Goal: Task Accomplishment & Management: Use online tool/utility

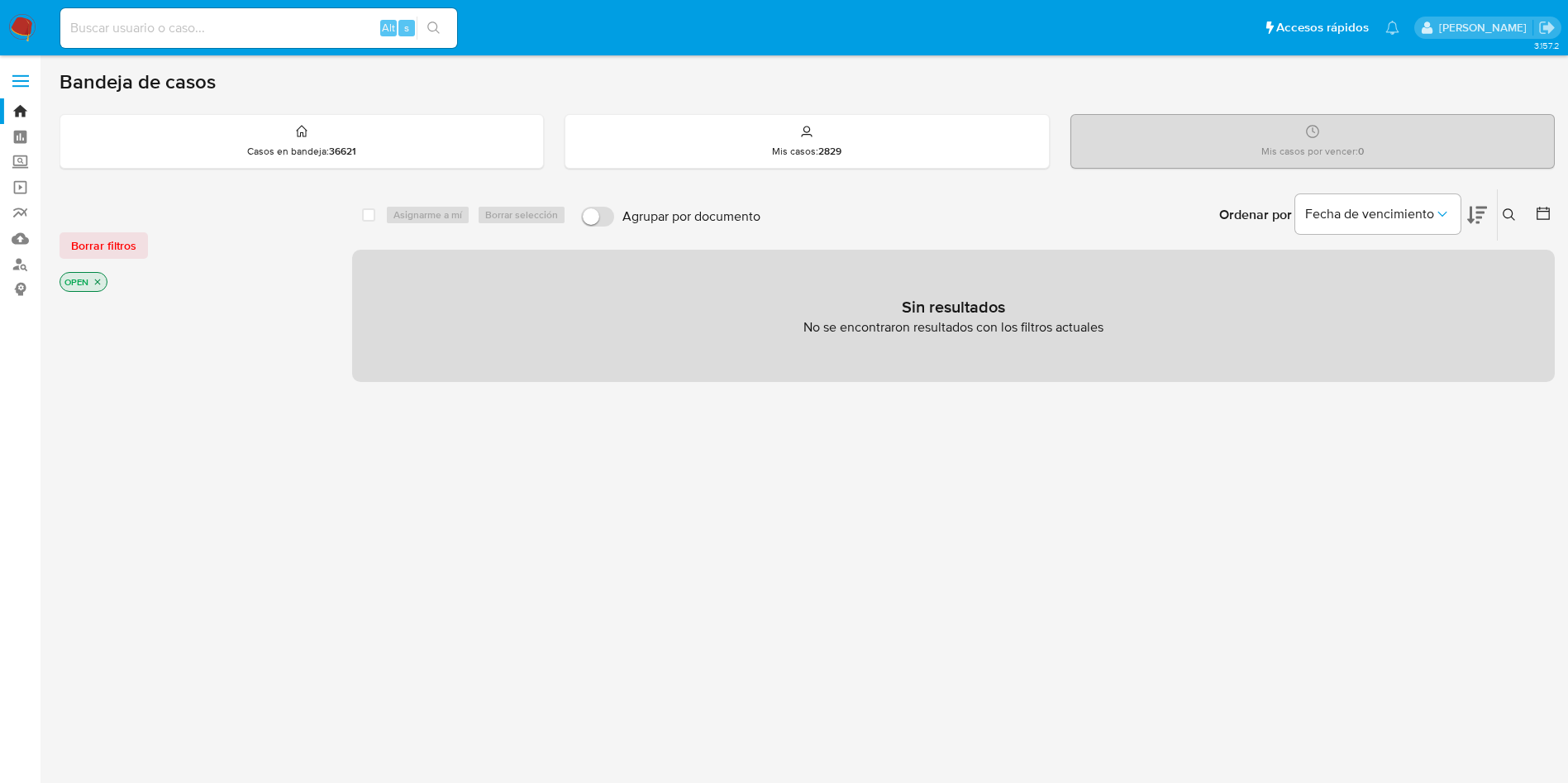
click at [32, 22] on img at bounding box center [23, 28] width 28 height 28
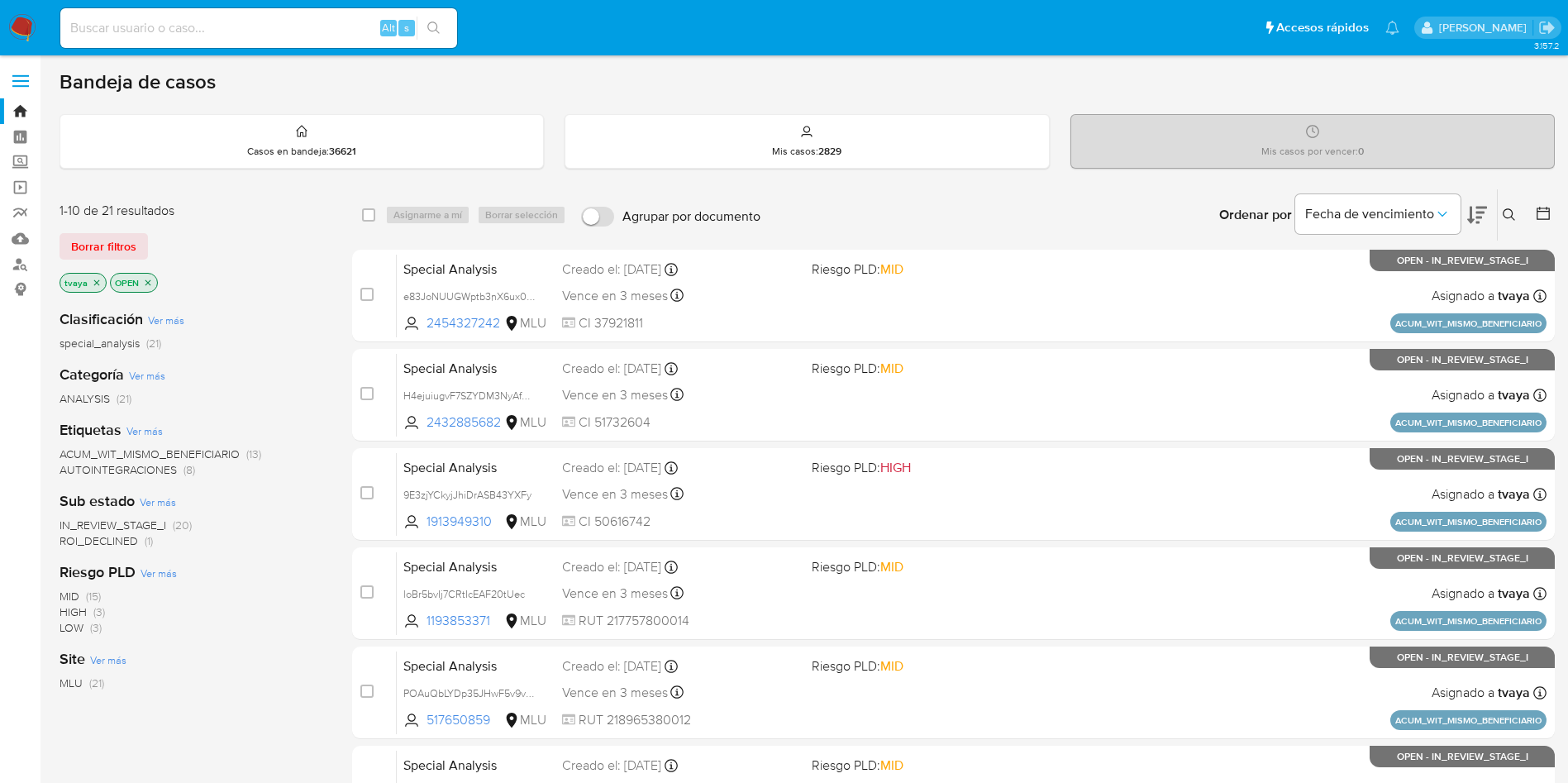
click at [95, 541] on span "ROI_DECLINED" at bounding box center [98, 540] width 78 height 16
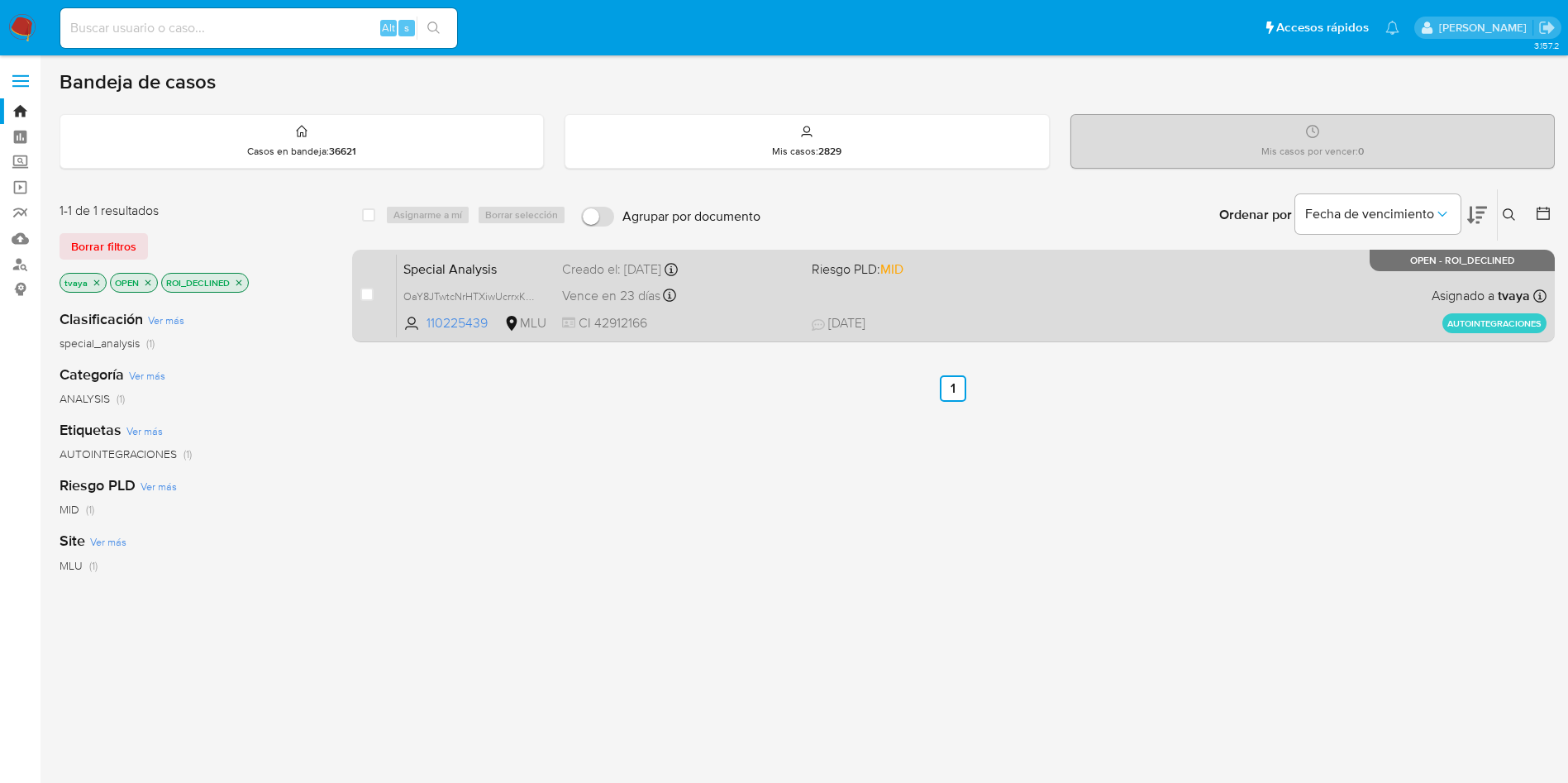
click at [1038, 285] on div "Special Analysis OaY8JTwtcNrHTXiwUcrrxK4J 110225439 MLU Riesgo PLD: MID Creado …" at bounding box center [972, 296] width 1150 height 83
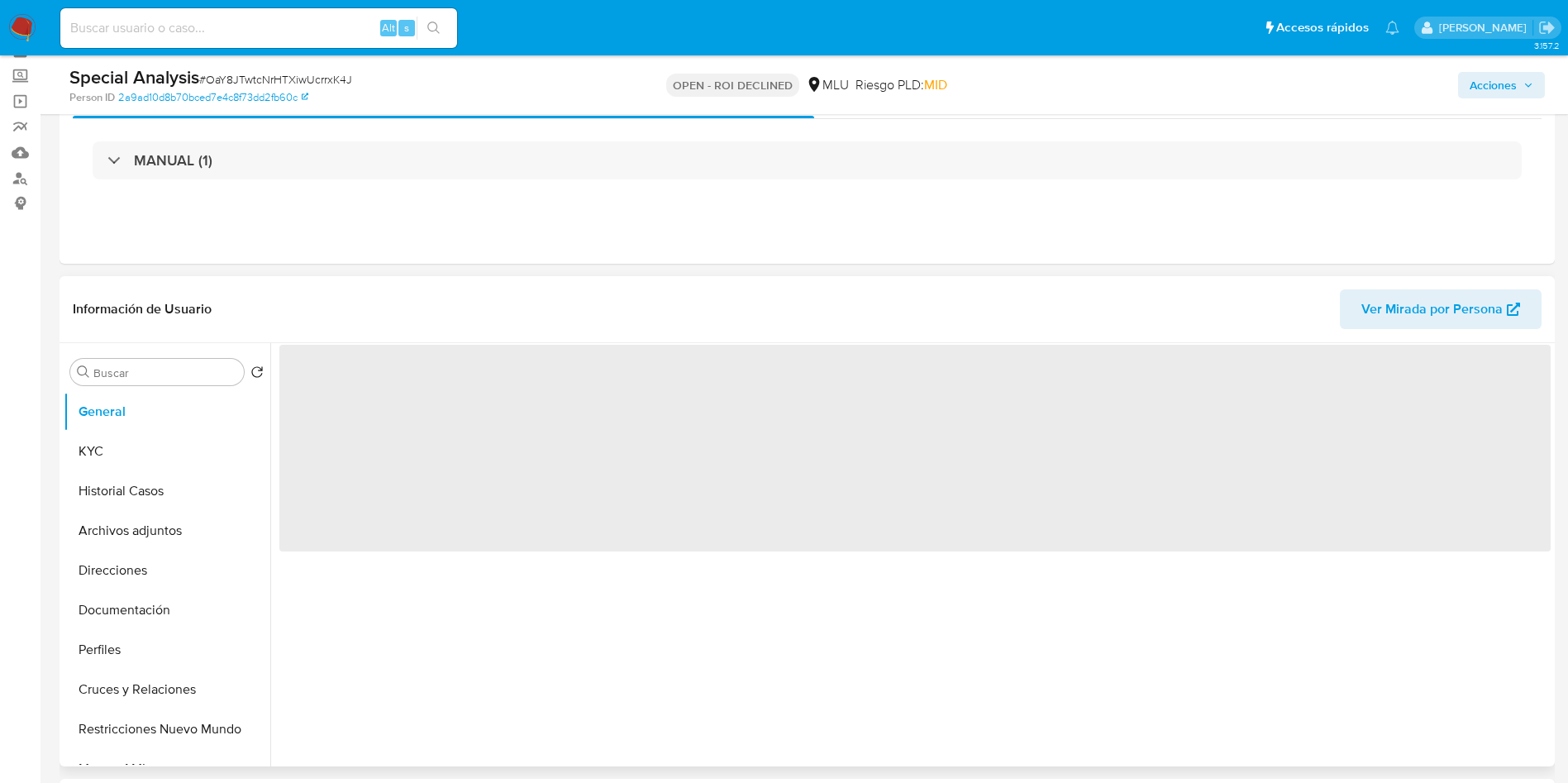
scroll to position [124, 0]
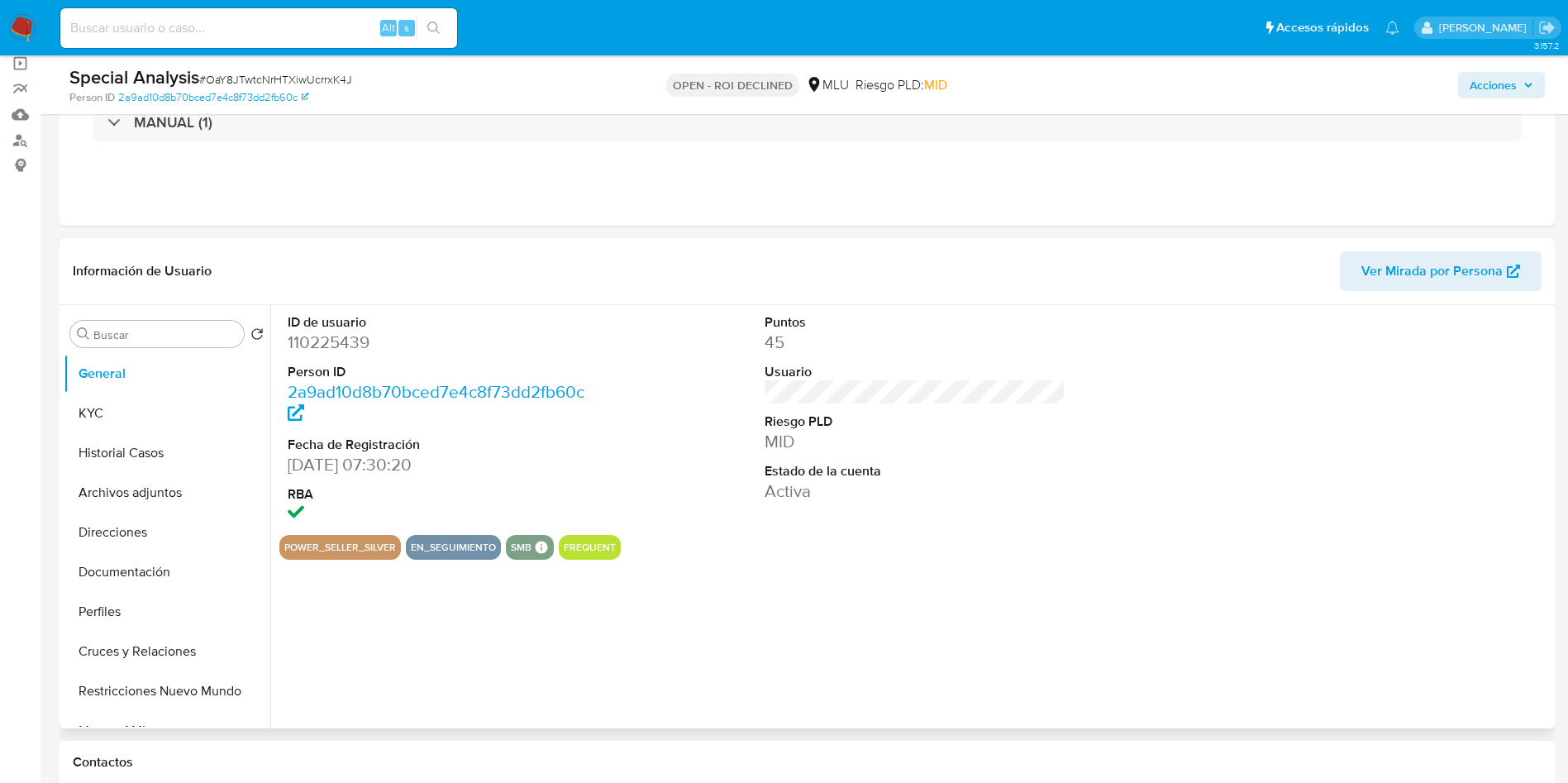
click at [295, 340] on dd "110225439" at bounding box center [438, 342] width 302 height 23
select select "10"
click at [330, 338] on dd "110225439" at bounding box center [438, 342] width 302 height 23
copy dd "110225439"
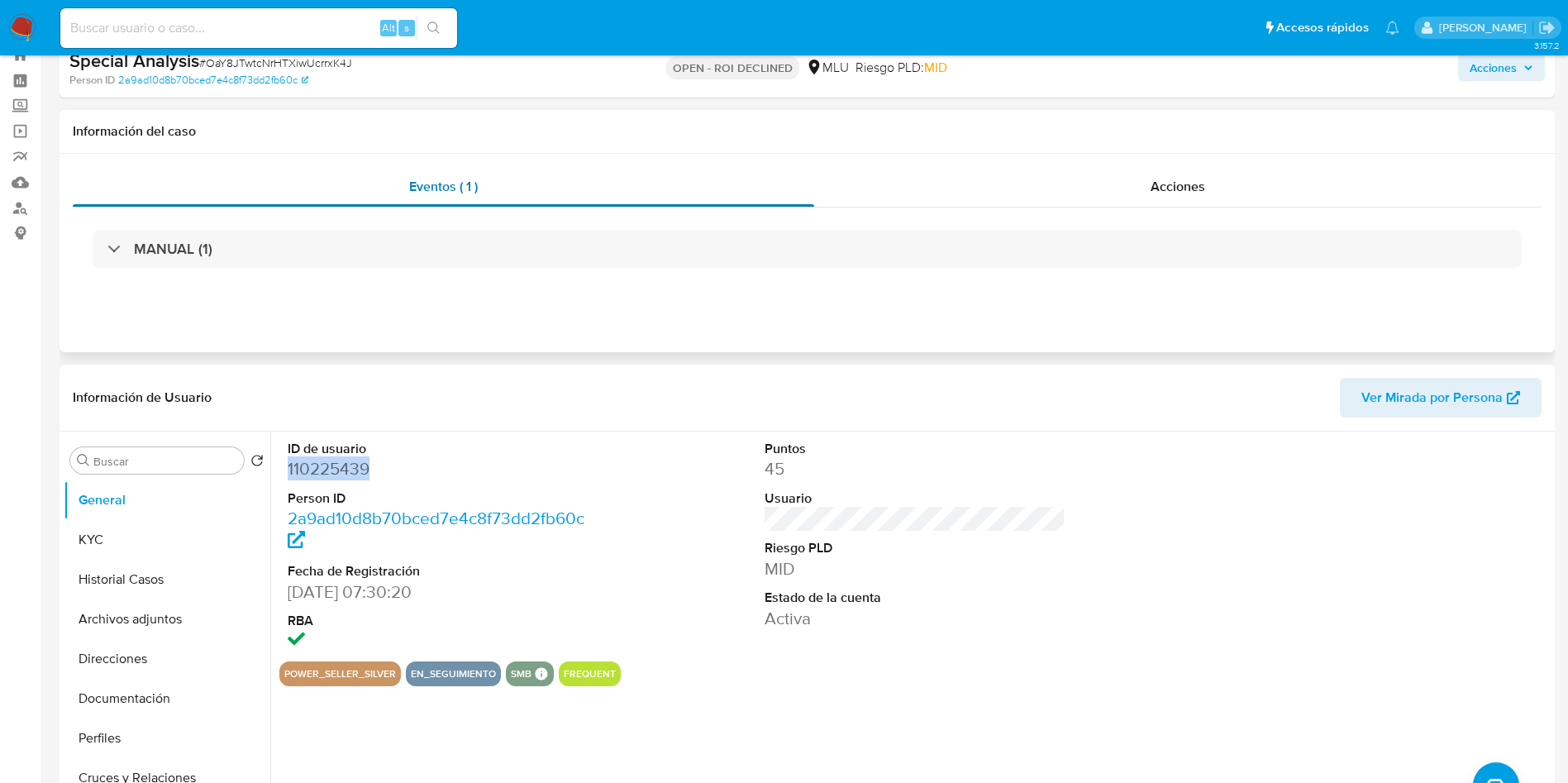
scroll to position [0, 0]
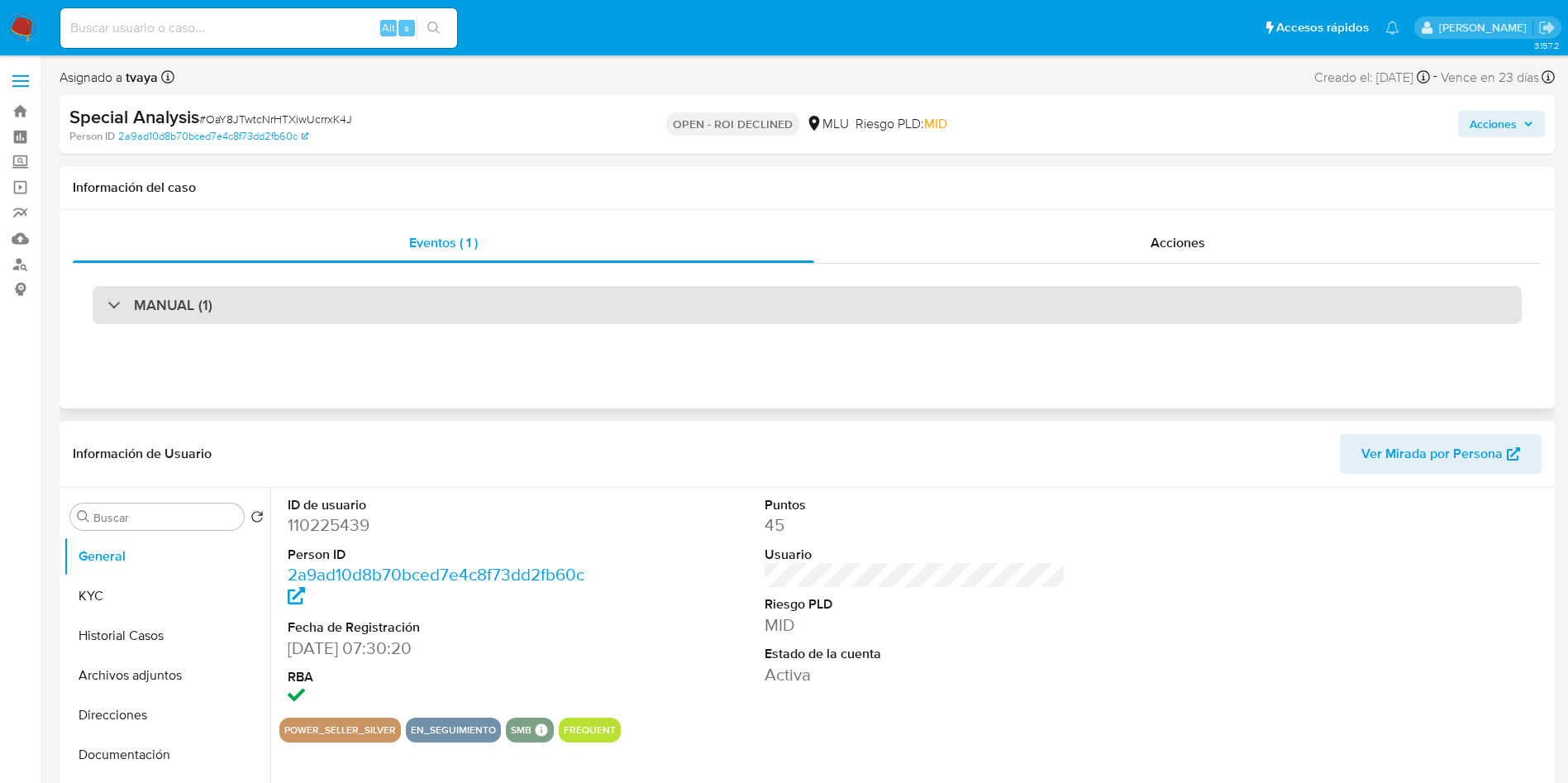
click at [577, 307] on div "MANUAL (1)" at bounding box center [807, 305] width 1430 height 38
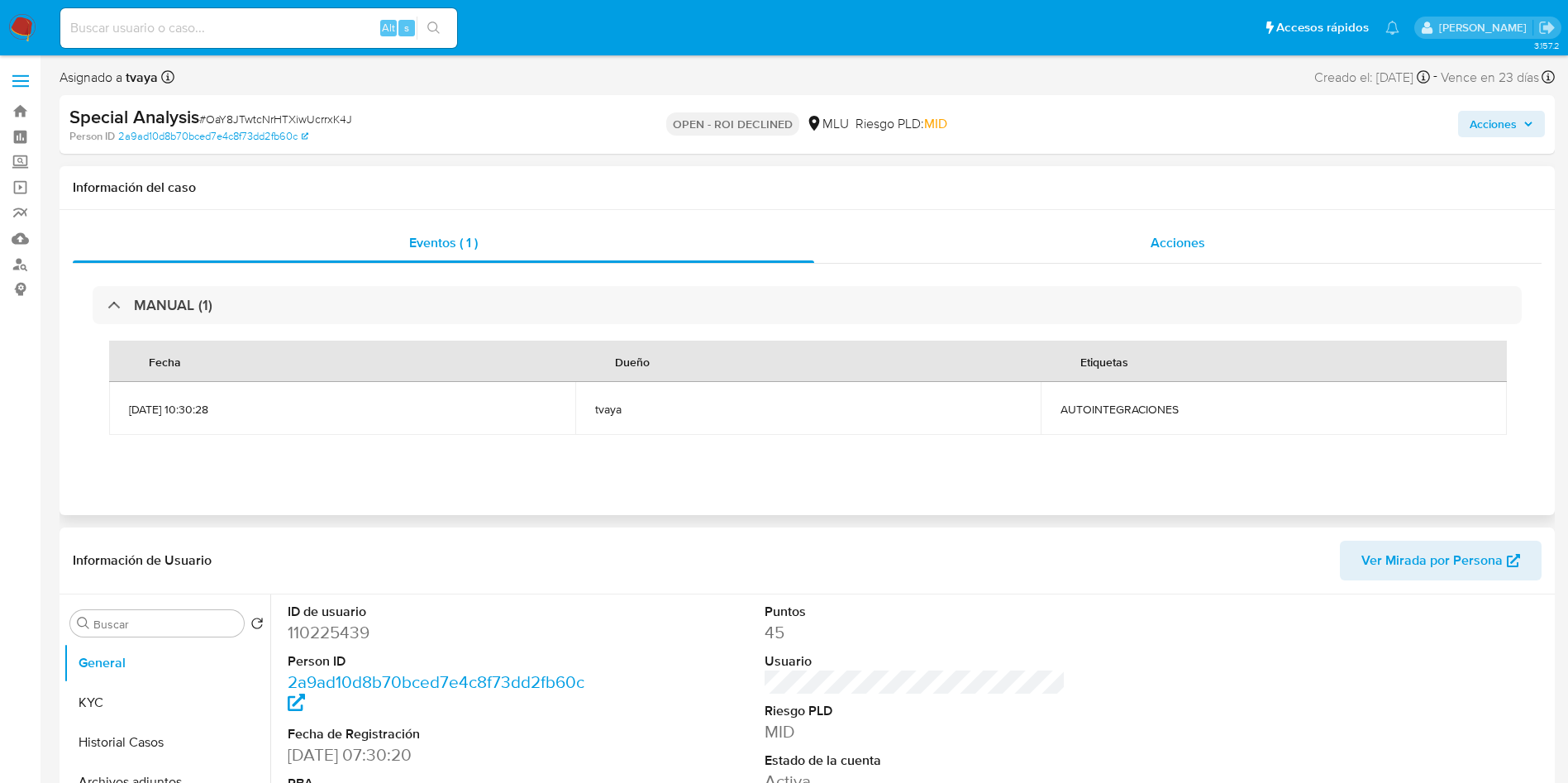
click at [1192, 244] on span "Acciones" at bounding box center [1179, 243] width 55 height 19
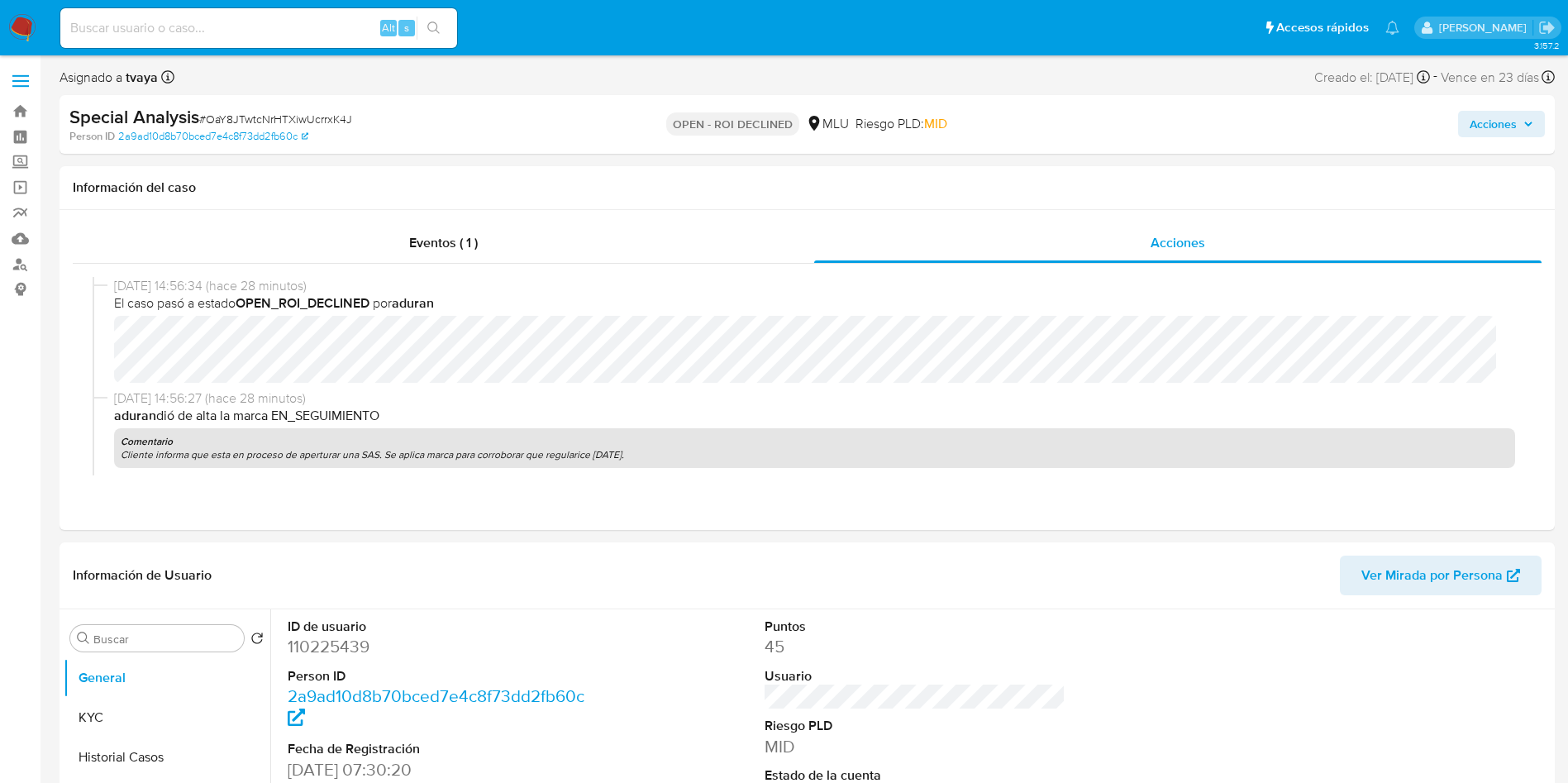
click at [1525, 126] on icon "button" at bounding box center [1528, 124] width 9 height 9
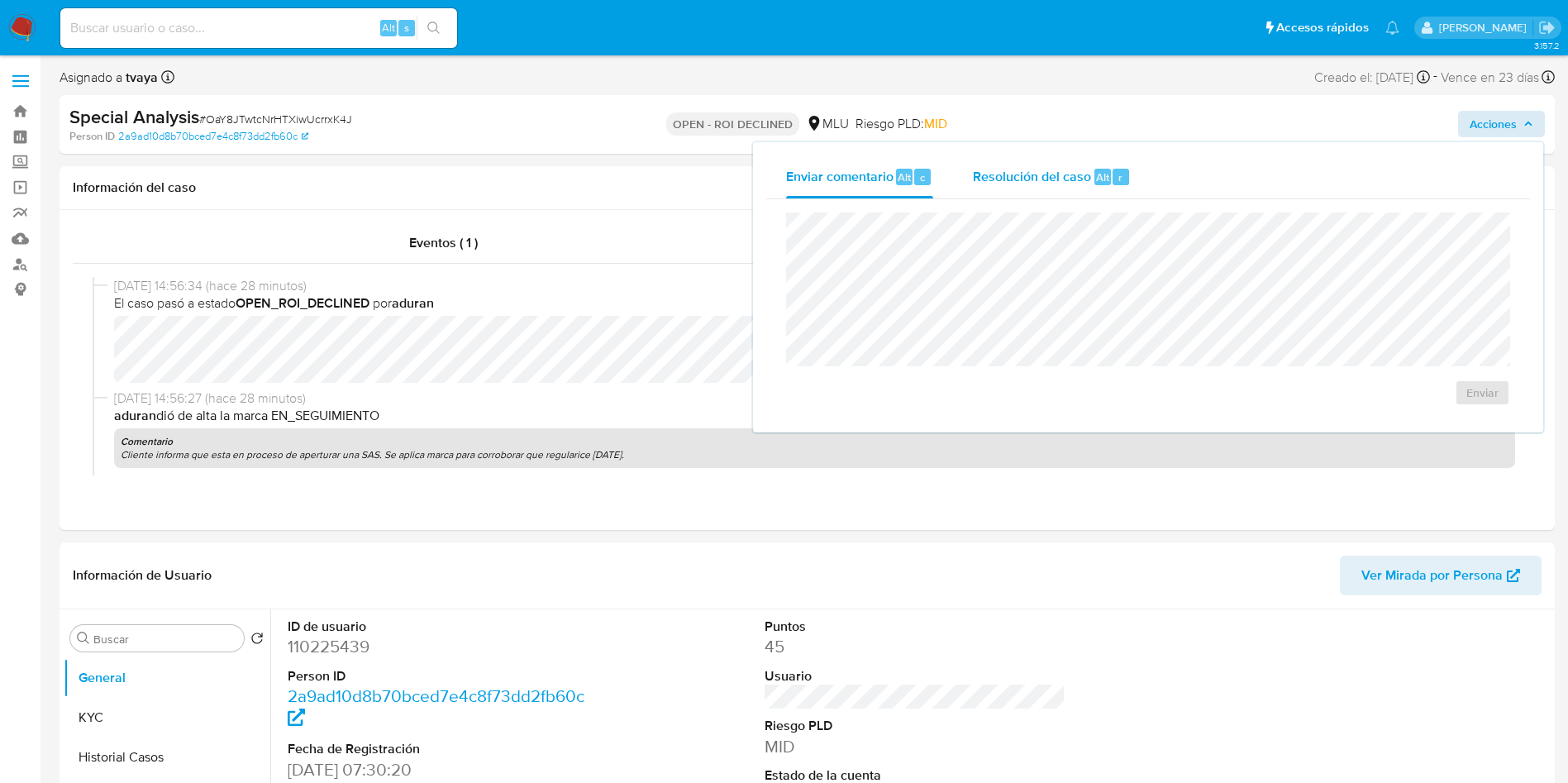
click at [1016, 165] on div "Resolución del caso Alt r" at bounding box center [1052, 176] width 158 height 43
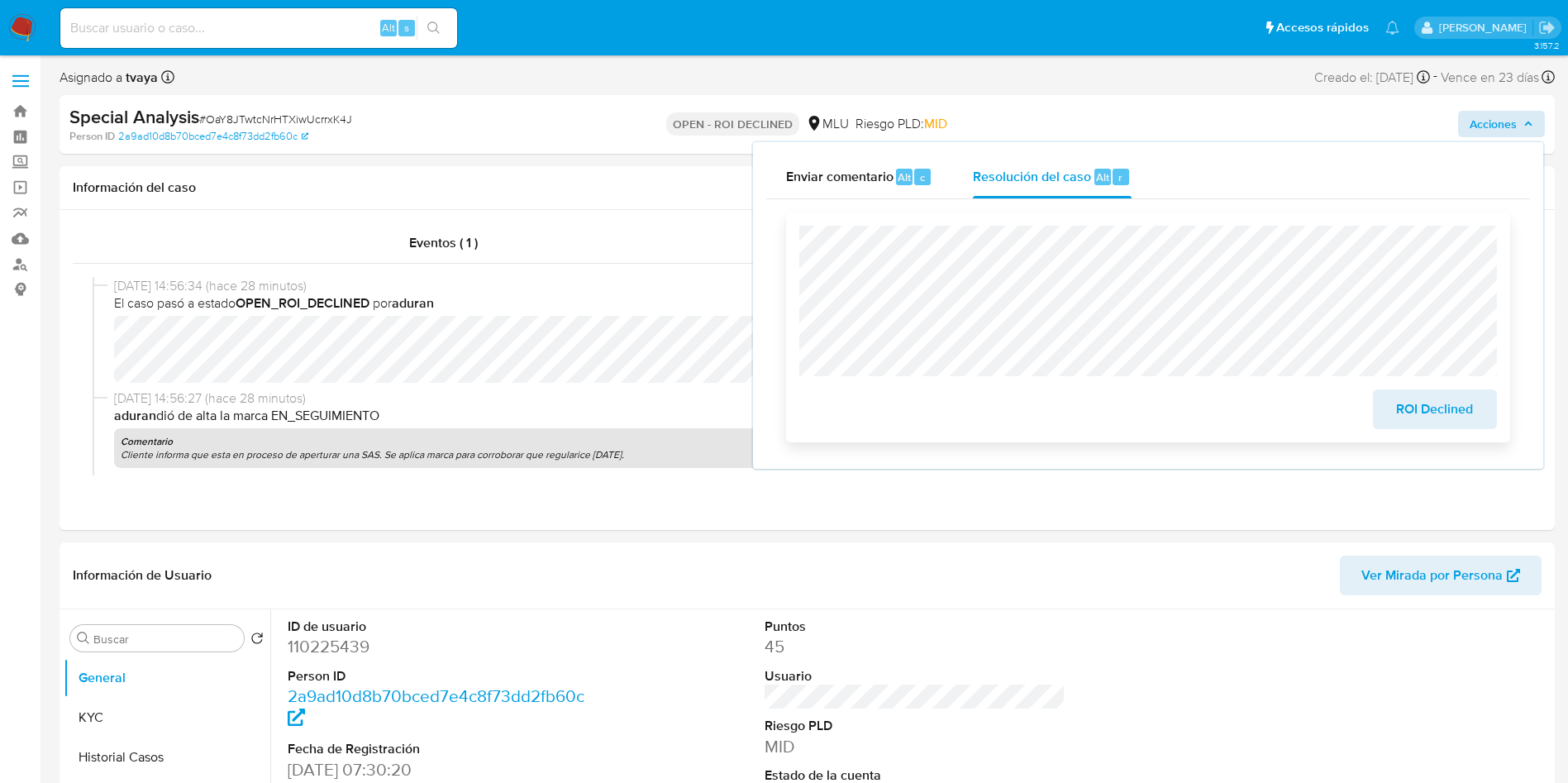
click at [1434, 401] on span "ROI Declined" at bounding box center [1436, 409] width 81 height 36
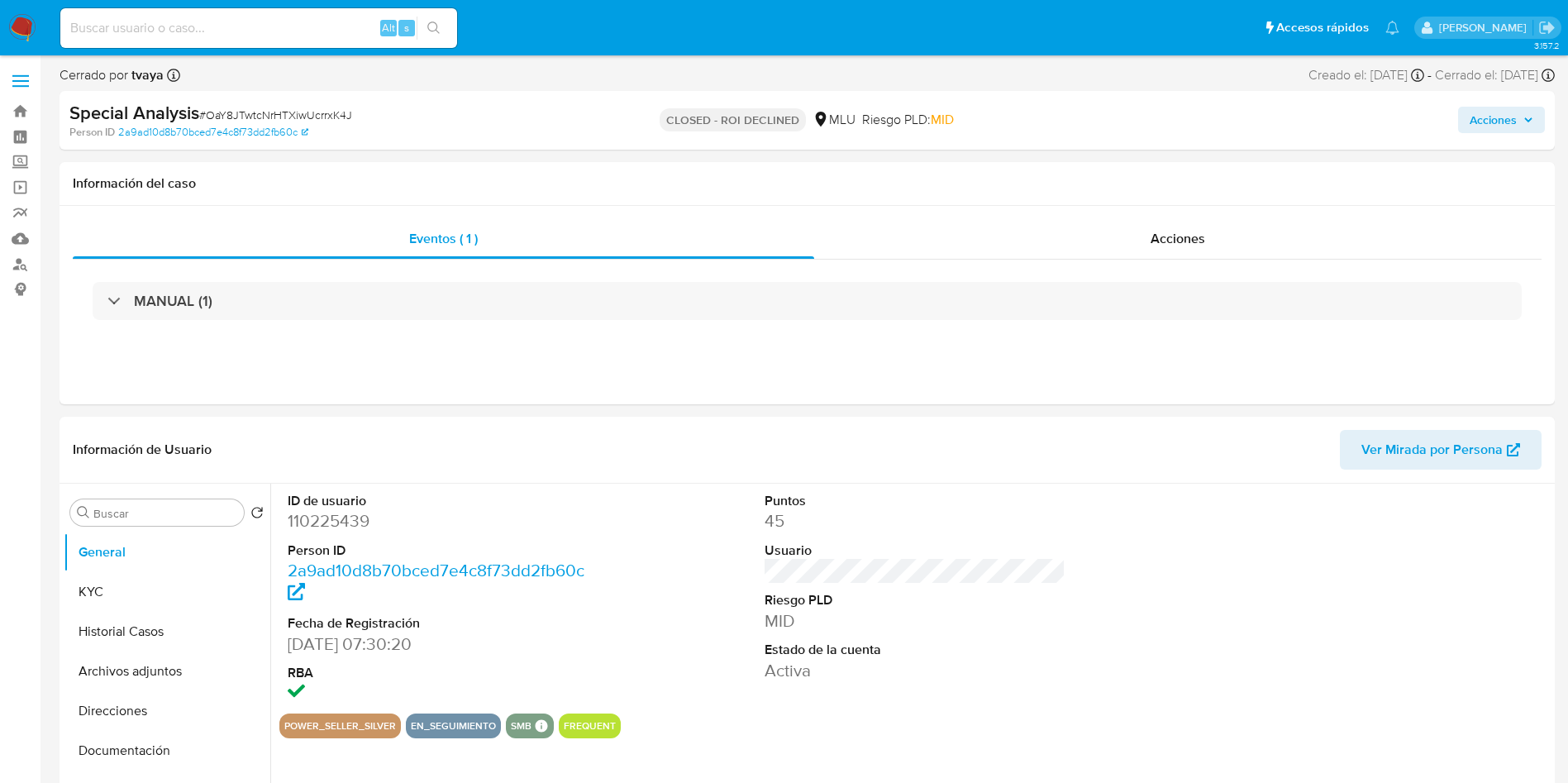
select select "10"
click at [141, 631] on button "Historial Casos" at bounding box center [160, 632] width 194 height 40
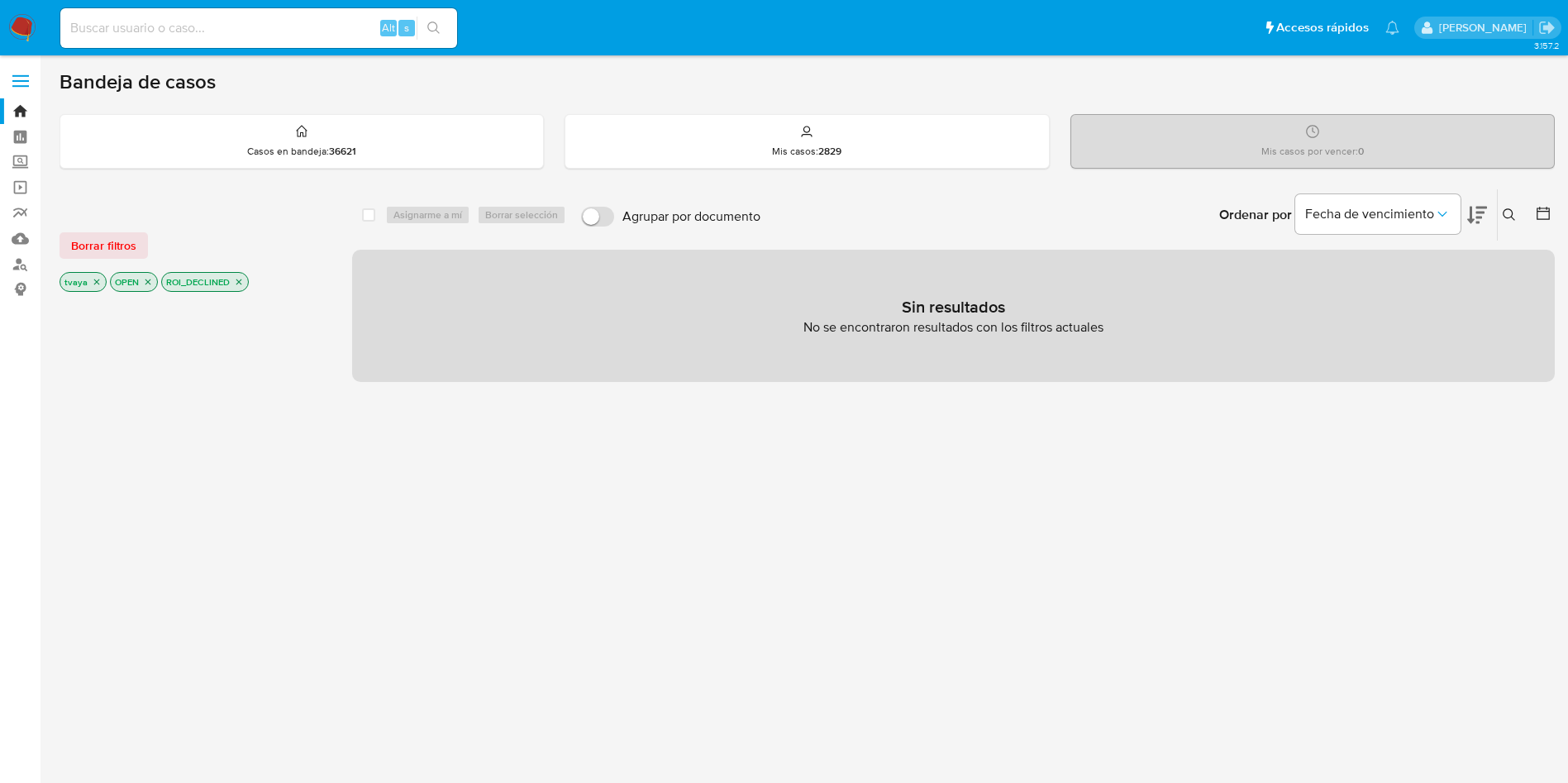
click at [908, 590] on div "select-all-cases-checkbox Asignarme a mí Borrar selección Agrupar por documento…" at bounding box center [954, 563] width 1203 height 749
drag, startPoint x: 29, startPoint y: 32, endPoint x: 67, endPoint y: 13, distance: 42.5
click at [29, 32] on img at bounding box center [23, 28] width 28 height 28
